Goal: Find specific page/section: Find specific page/section

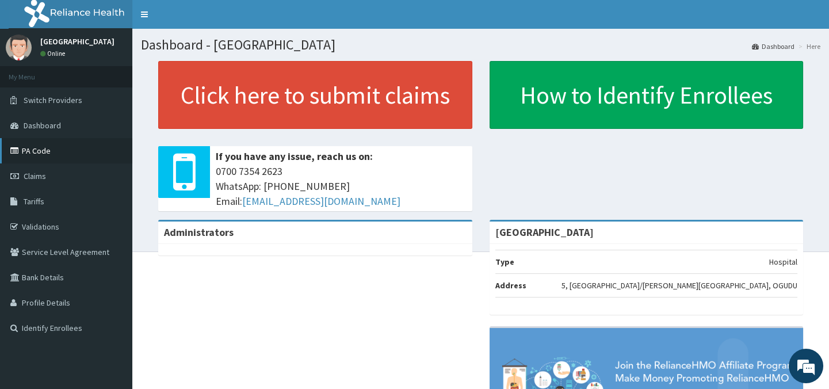
click at [36, 147] on link "PA Code" at bounding box center [66, 150] width 132 height 25
